Goal: Information Seeking & Learning: Learn about a topic

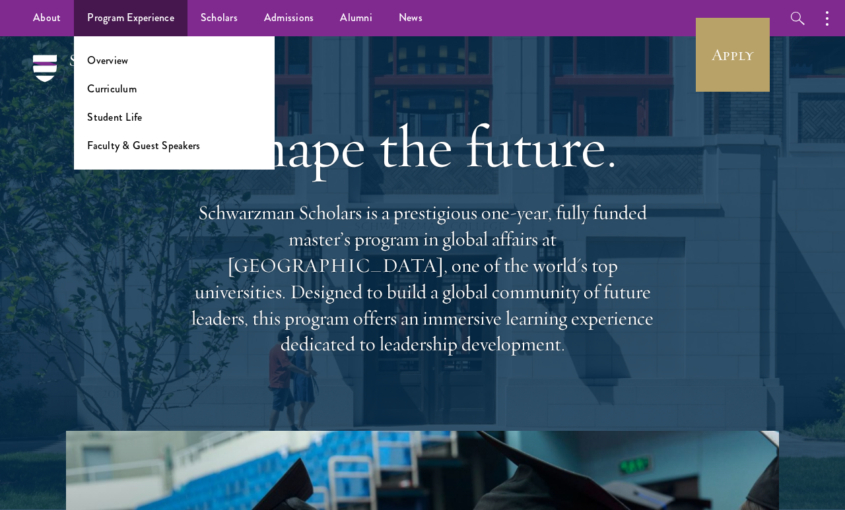
click at [158, 17] on link "Program Experience" at bounding box center [131, 18] width 114 height 36
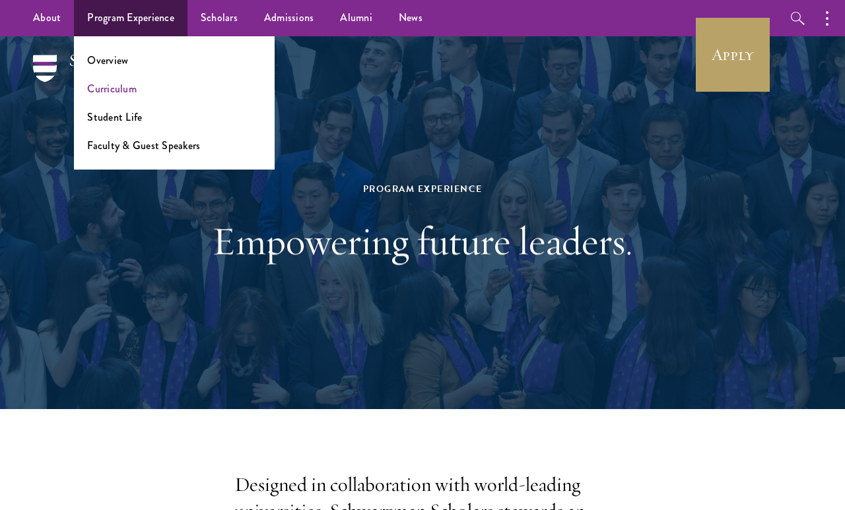
click at [123, 93] on link "Curriculum" at bounding box center [112, 88] width 50 height 15
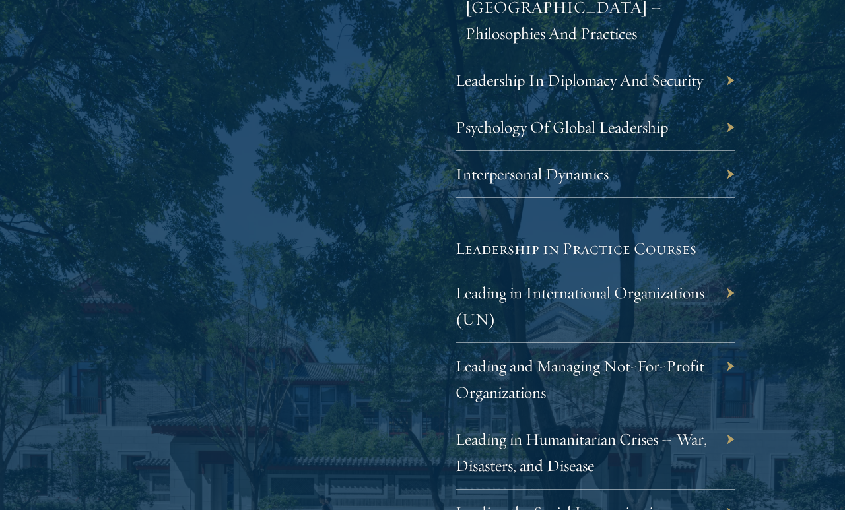
scroll to position [2539, 0]
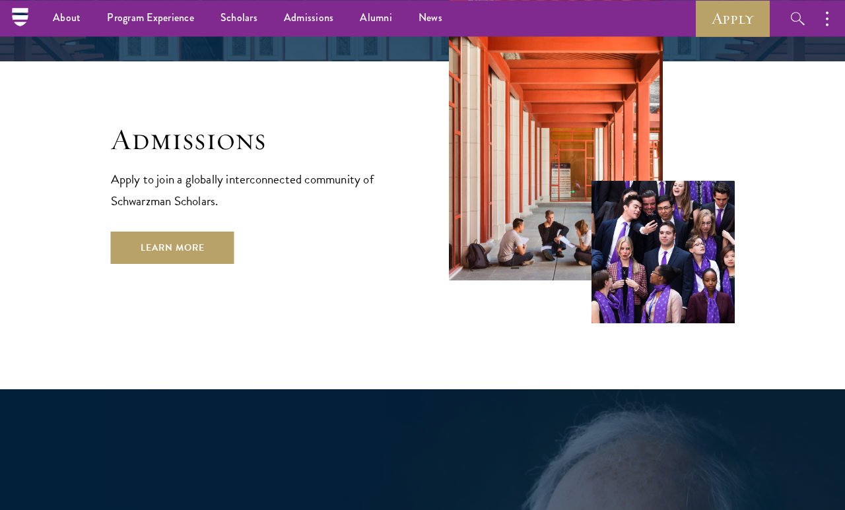
scroll to position [2125, 0]
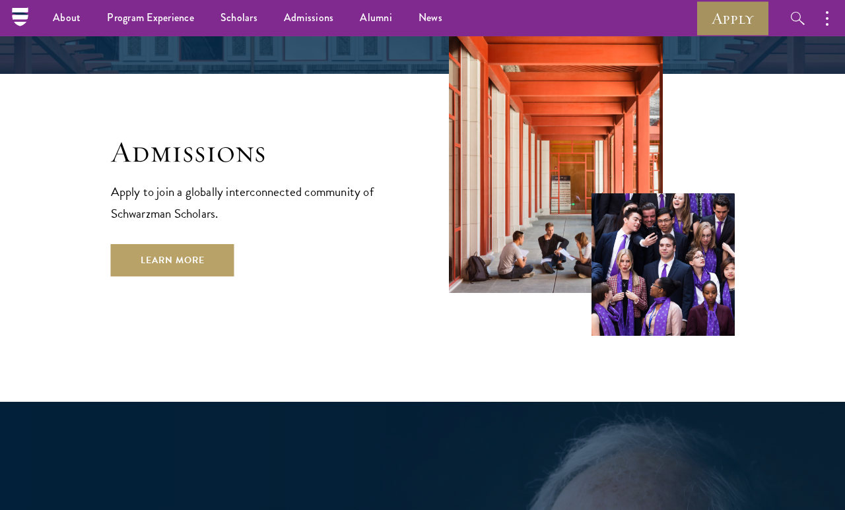
click at [729, 20] on link "Apply" at bounding box center [733, 18] width 74 height 36
